Goal: Task Accomplishment & Management: Use online tool/utility

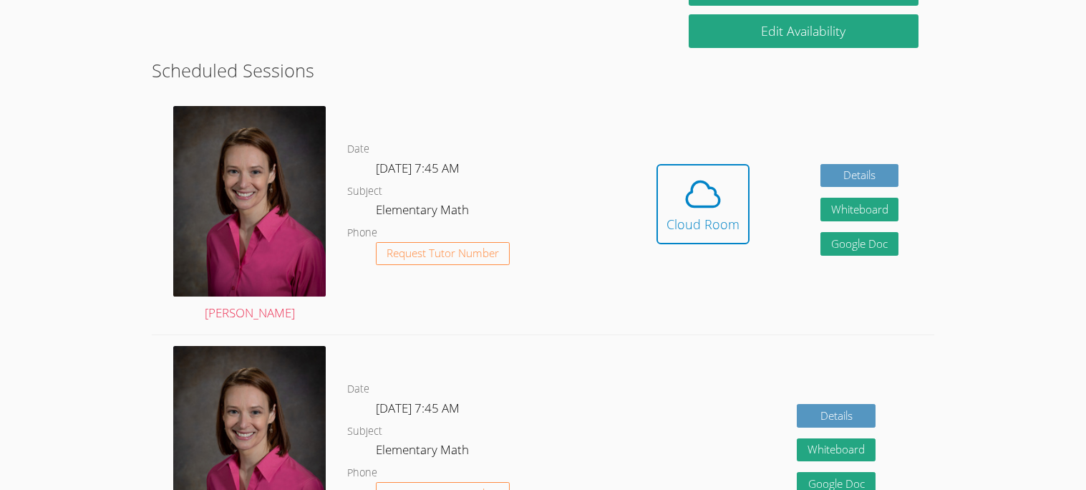
scroll to position [332, 0]
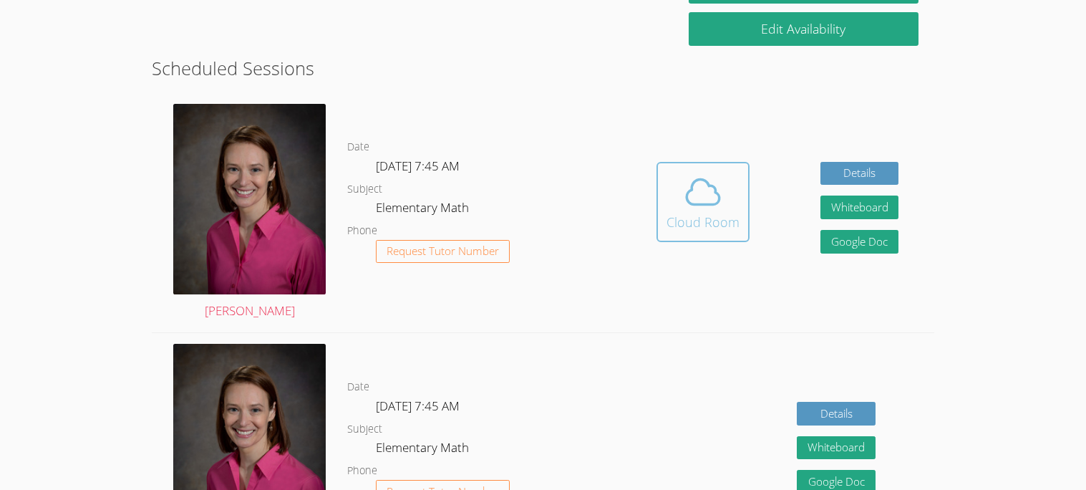
click at [723, 198] on span at bounding box center [703, 192] width 73 height 40
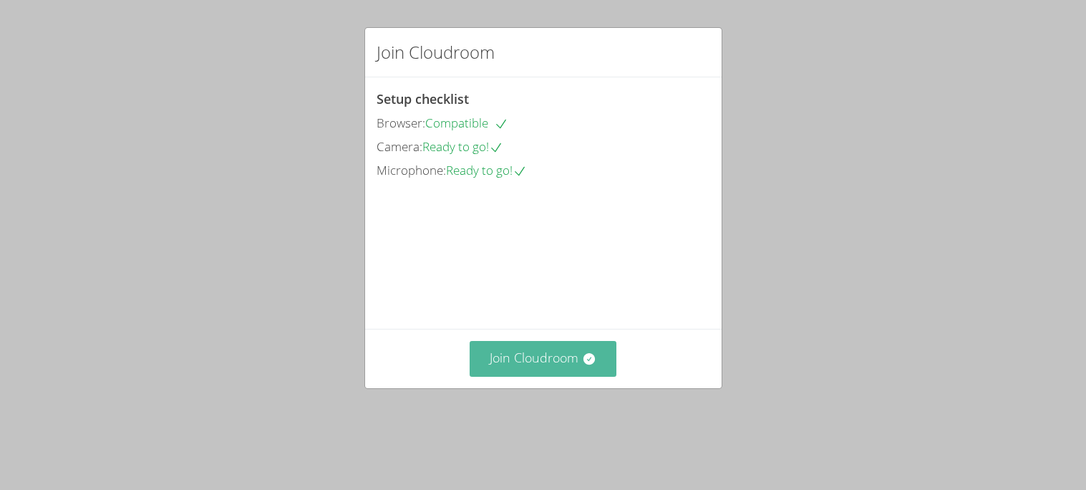
click at [540, 376] on button "Join Cloudroom" at bounding box center [543, 358] width 147 height 35
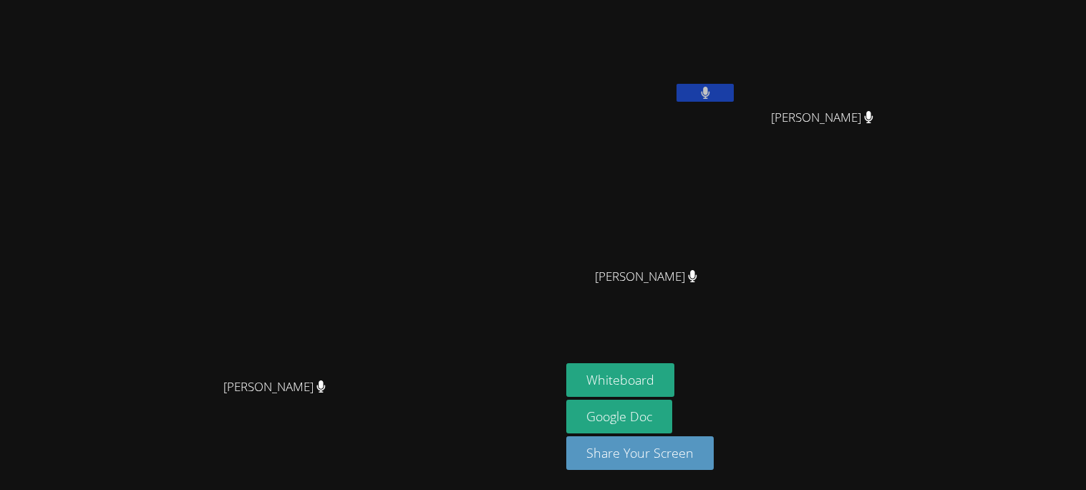
click at [734, 88] on button at bounding box center [705, 93] width 57 height 18
click at [734, 87] on button at bounding box center [705, 93] width 57 height 18
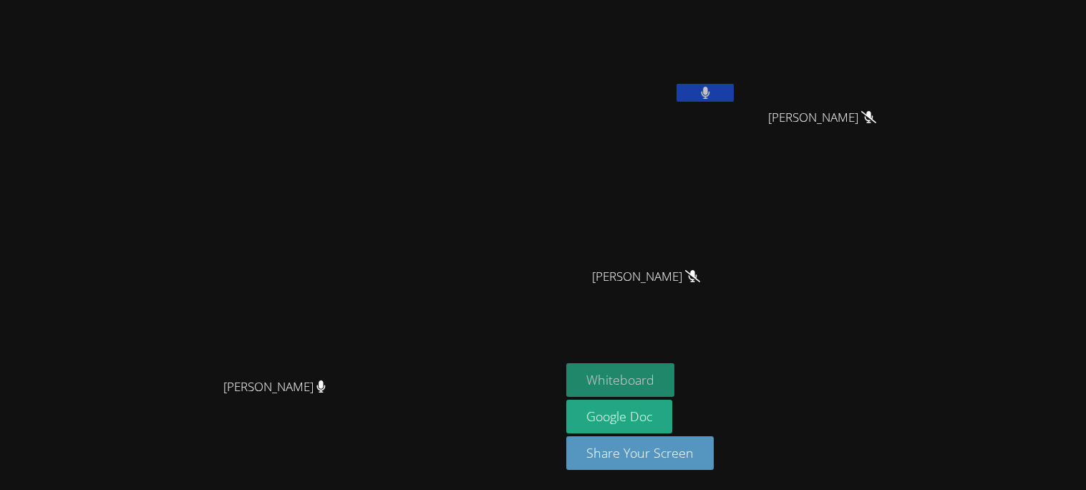
click at [675, 373] on button "Whiteboard" at bounding box center [621, 380] width 108 height 34
click at [734, 96] on button at bounding box center [705, 93] width 57 height 18
click at [675, 377] on button "Whiteboard" at bounding box center [621, 380] width 108 height 34
click at [675, 375] on button "Whiteboard" at bounding box center [621, 380] width 108 height 34
click at [675, 376] on button "Whiteboard" at bounding box center [621, 380] width 108 height 34
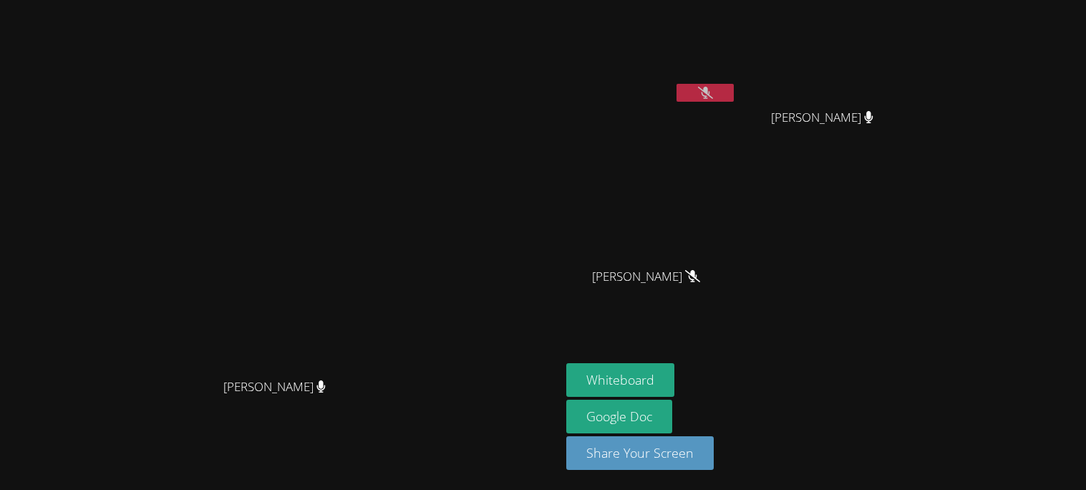
click at [713, 91] on icon at bounding box center [705, 93] width 15 height 12
click at [713, 94] on icon at bounding box center [705, 93] width 15 height 12
click at [734, 87] on button at bounding box center [705, 93] width 57 height 18
click at [713, 94] on icon at bounding box center [705, 93] width 15 height 12
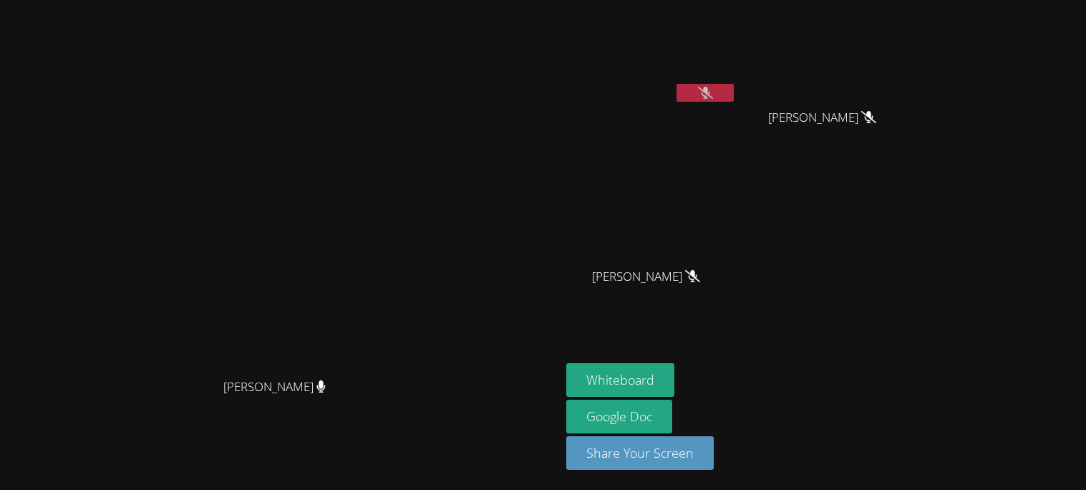
click at [734, 94] on button at bounding box center [705, 93] width 57 height 18
click at [713, 95] on icon at bounding box center [705, 93] width 15 height 12
click at [734, 95] on button at bounding box center [705, 93] width 57 height 18
click at [734, 85] on button at bounding box center [705, 93] width 57 height 18
click at [734, 84] on button at bounding box center [705, 93] width 57 height 18
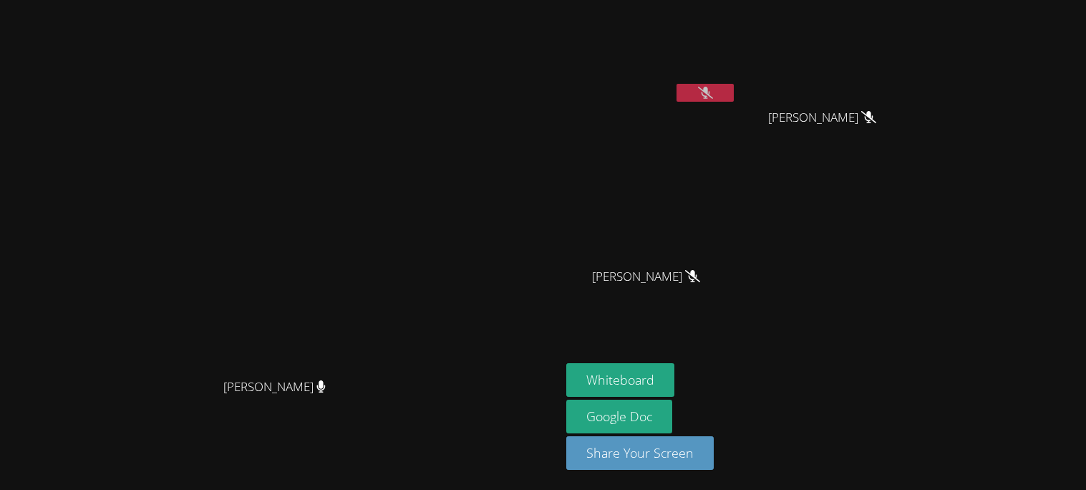
click at [713, 92] on icon at bounding box center [705, 93] width 15 height 12
click at [734, 93] on button at bounding box center [705, 93] width 57 height 18
click at [713, 93] on icon at bounding box center [705, 93] width 15 height 12
click at [734, 93] on button at bounding box center [705, 93] width 57 height 18
click at [734, 84] on button at bounding box center [705, 93] width 57 height 18
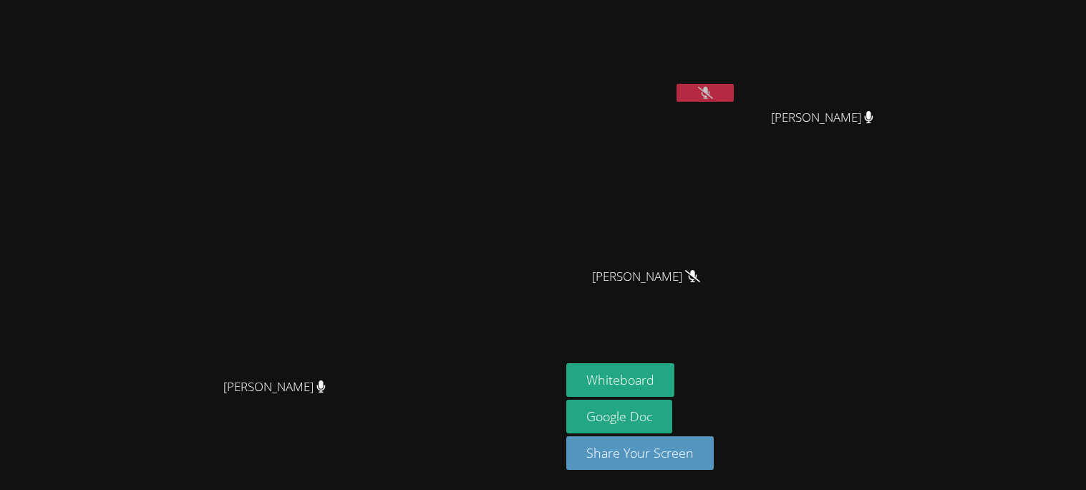
click at [713, 97] on icon at bounding box center [705, 93] width 15 height 12
click at [677, 84] on button at bounding box center [705, 93] width 57 height 18
click at [713, 87] on icon at bounding box center [705, 93] width 15 height 12
click at [734, 84] on button at bounding box center [705, 93] width 57 height 18
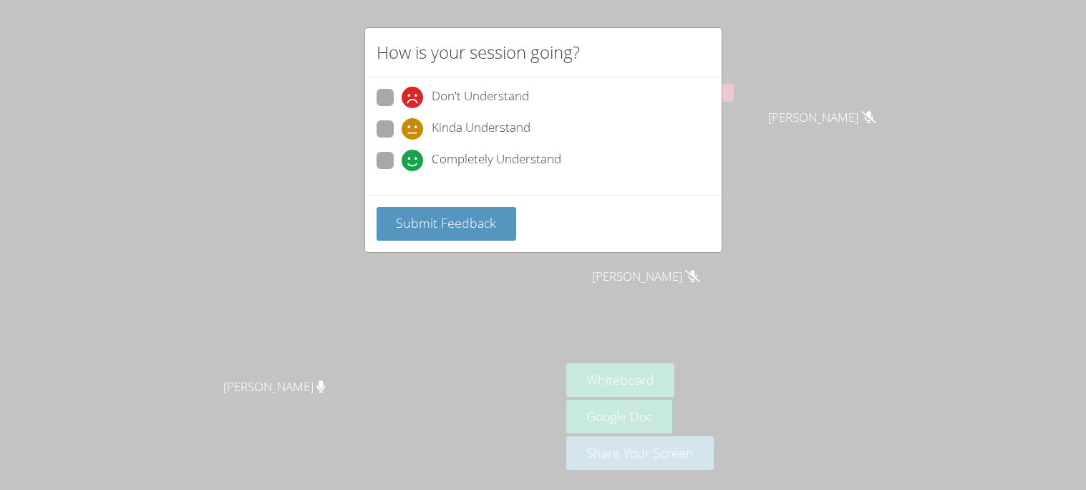
click at [402, 171] on span at bounding box center [402, 171] width 0 height 0
click at [402, 156] on input "Completely Understand" at bounding box center [408, 158] width 12 height 12
radio input "true"
click at [410, 221] on span "Submit Feedback" at bounding box center [446, 222] width 100 height 17
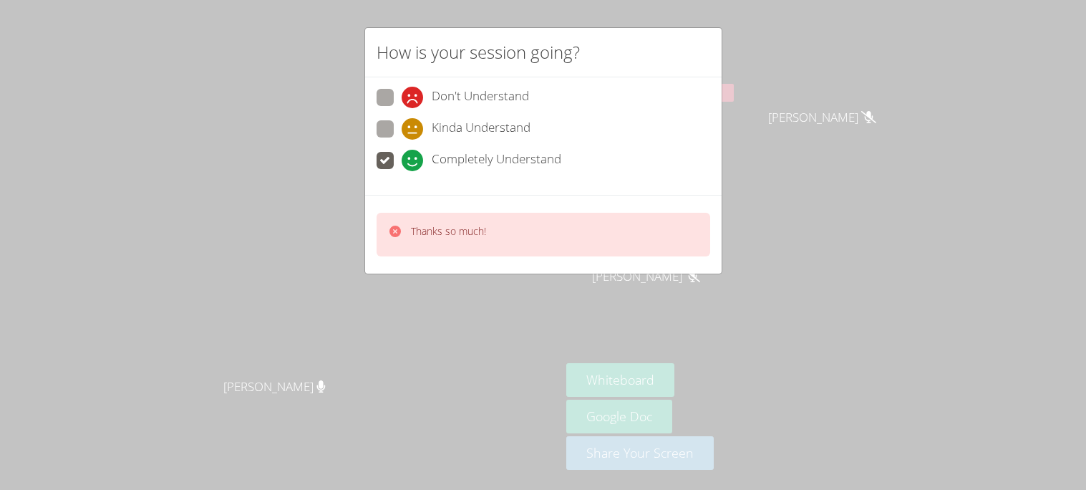
click at [863, 52] on div "How is your session going? Don't Understand Kinda Understand Completely Underst…" at bounding box center [543, 245] width 1086 height 490
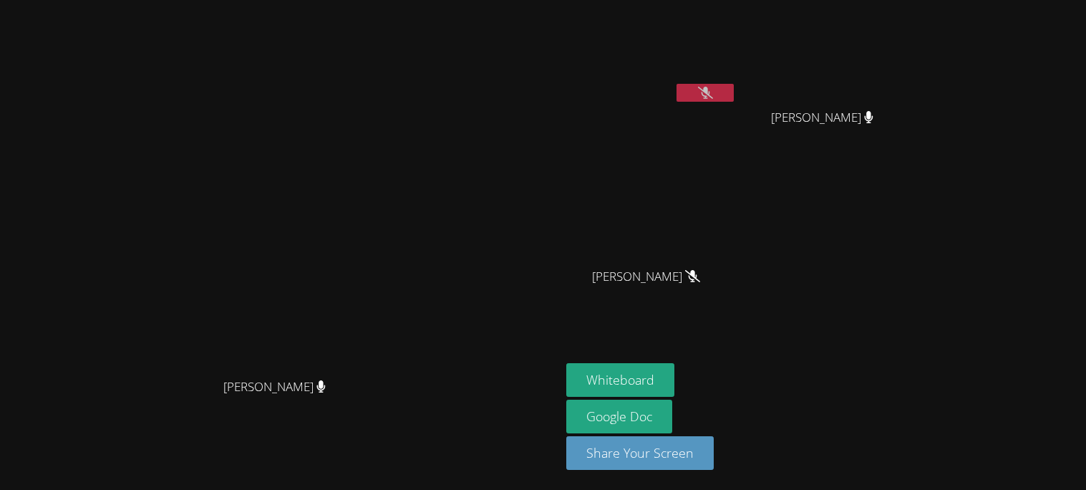
click at [713, 91] on icon at bounding box center [705, 93] width 15 height 12
